Goal: Navigation & Orientation: Find specific page/section

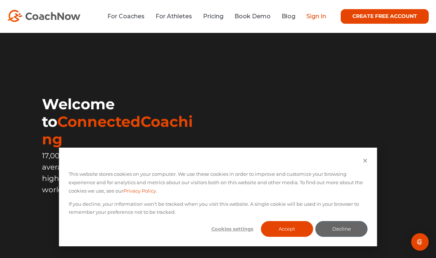
click at [317, 15] on link "Sign In" at bounding box center [316, 16] width 20 height 7
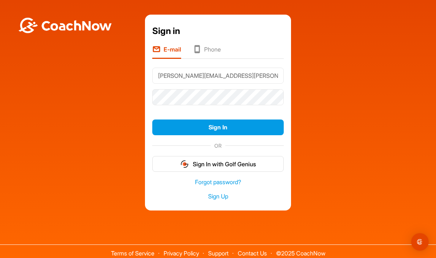
type input "[EMAIL_ADDRESS][DOMAIN_NAME]"
click at [218, 135] on button "Sign In" at bounding box center [217, 127] width 131 height 16
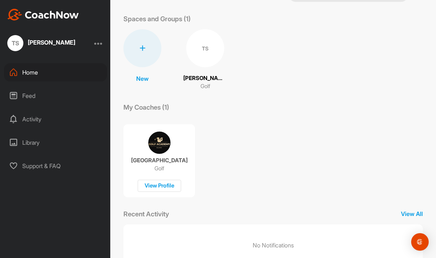
scroll to position [27, 0]
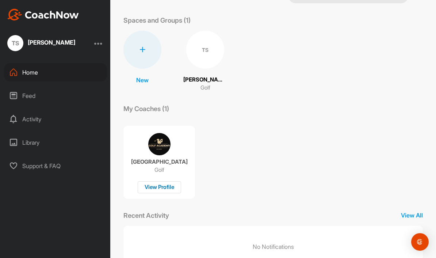
click at [159, 184] on div "View Profile" at bounding box center [159, 187] width 43 height 12
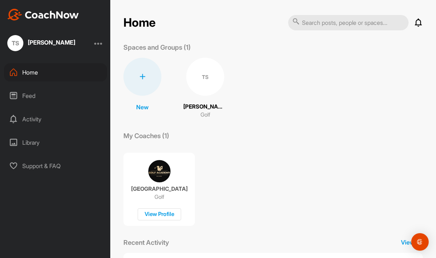
click at [206, 81] on div "TS" at bounding box center [205, 77] width 38 height 38
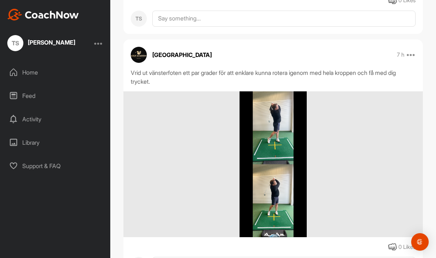
scroll to position [179, 0]
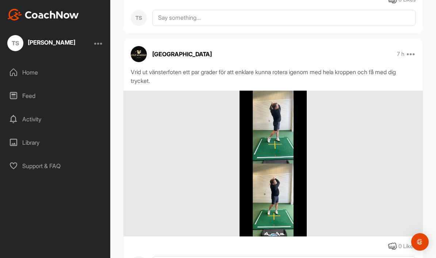
click at [264, 142] on img at bounding box center [274, 164] width 68 height 146
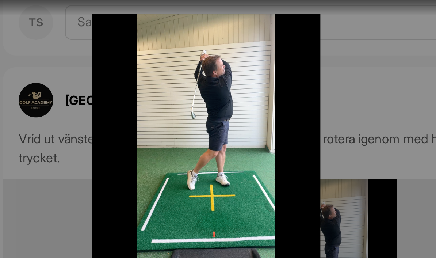
scroll to position [0, 0]
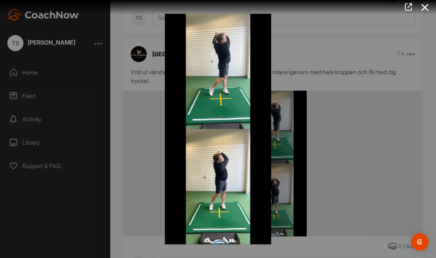
click at [425, 4] on icon at bounding box center [425, 8] width 17 height 14
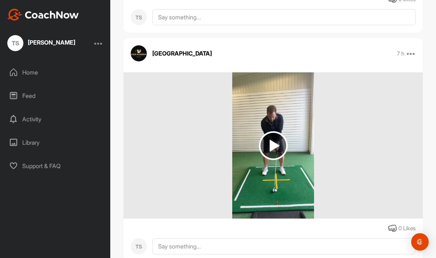
scroll to position [439, 0]
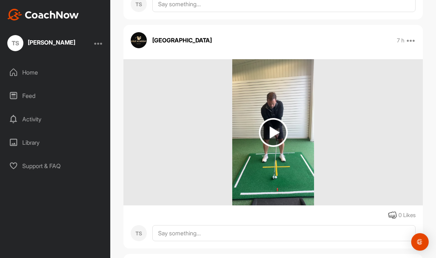
click at [274, 133] on img at bounding box center [273, 132] width 29 height 29
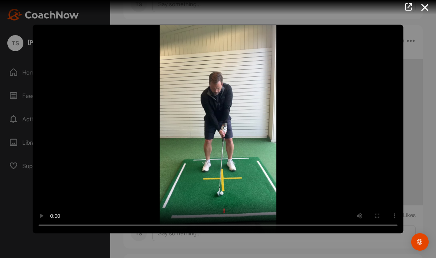
click at [218, 130] on video "Video Player" at bounding box center [218, 129] width 371 height 209
click at [215, 128] on video "Video Player" at bounding box center [218, 129] width 371 height 209
click at [424, 11] on icon at bounding box center [425, 8] width 17 height 14
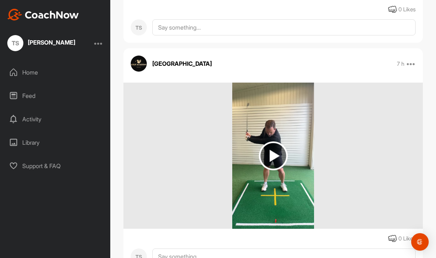
scroll to position [662, 0]
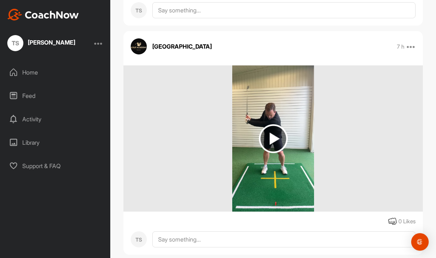
click at [271, 143] on img at bounding box center [273, 138] width 29 height 29
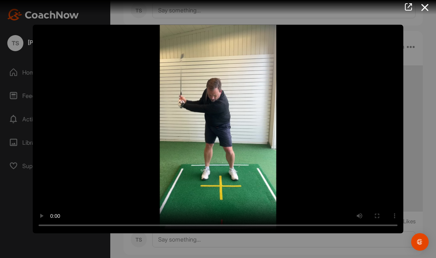
click at [219, 130] on video "Video Player" at bounding box center [218, 129] width 371 height 209
click at [424, 10] on icon at bounding box center [425, 8] width 17 height 14
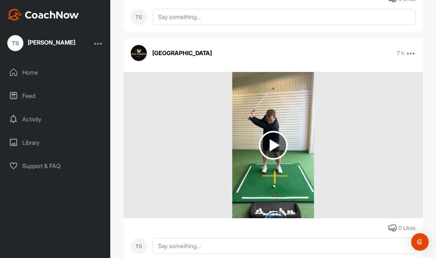
scroll to position [884, 0]
click at [272, 146] on img at bounding box center [273, 145] width 29 height 29
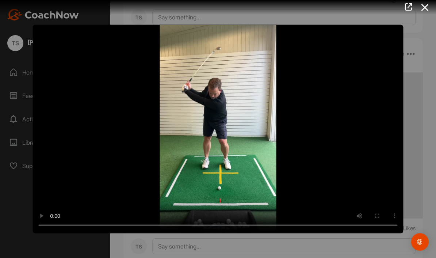
click at [217, 130] on video "Video Player" at bounding box center [218, 129] width 371 height 209
click at [426, 8] on icon at bounding box center [425, 8] width 17 height 14
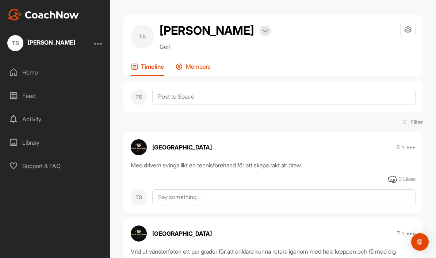
scroll to position [0, 0]
click at [191, 68] on p "Members" at bounding box center [198, 66] width 25 height 7
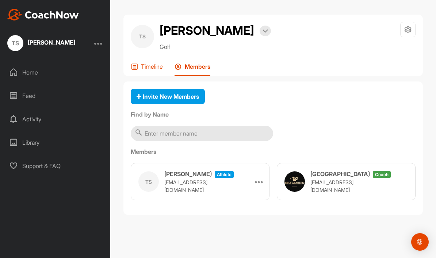
click at [149, 69] on p "Timeline" at bounding box center [152, 66] width 22 height 7
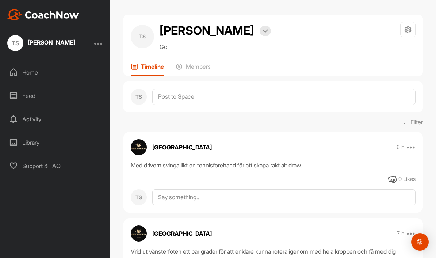
click at [33, 143] on div "Library" at bounding box center [55, 142] width 103 height 18
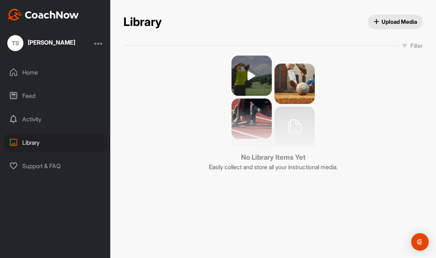
click at [29, 79] on div "Home" at bounding box center [55, 72] width 103 height 18
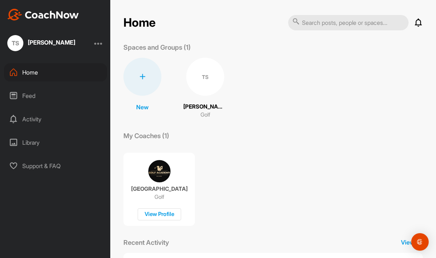
click at [202, 83] on div "TS" at bounding box center [205, 77] width 38 height 38
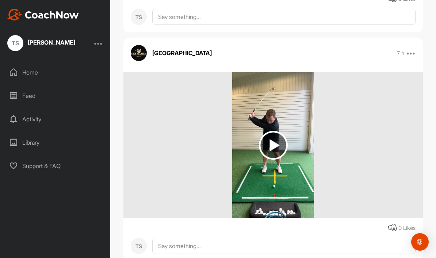
scroll to position [884, 0]
click at [274, 149] on img at bounding box center [273, 145] width 29 height 29
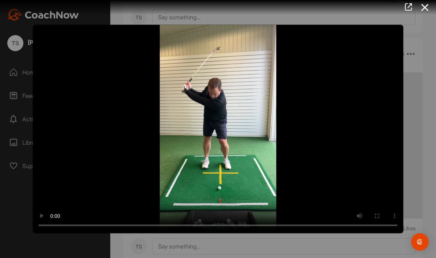
click at [213, 130] on video "Video Player" at bounding box center [218, 129] width 371 height 209
click at [217, 130] on video "Video Player" at bounding box center [218, 129] width 371 height 209
